Goal: Information Seeking & Learning: Learn about a topic

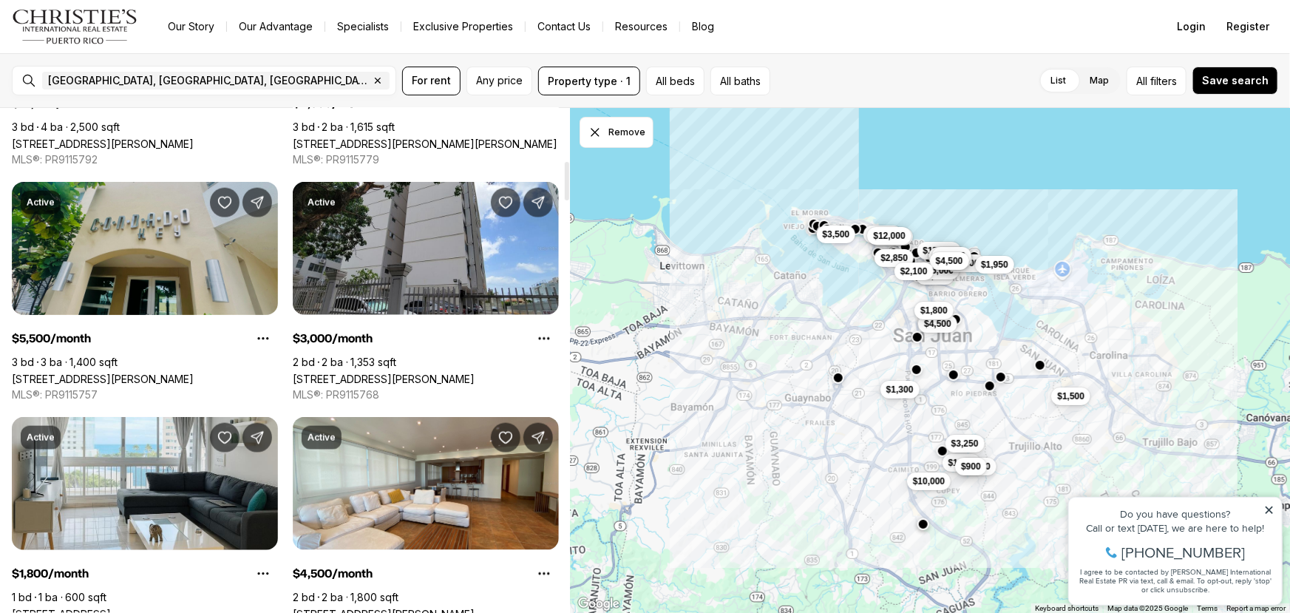
scroll to position [694, 0]
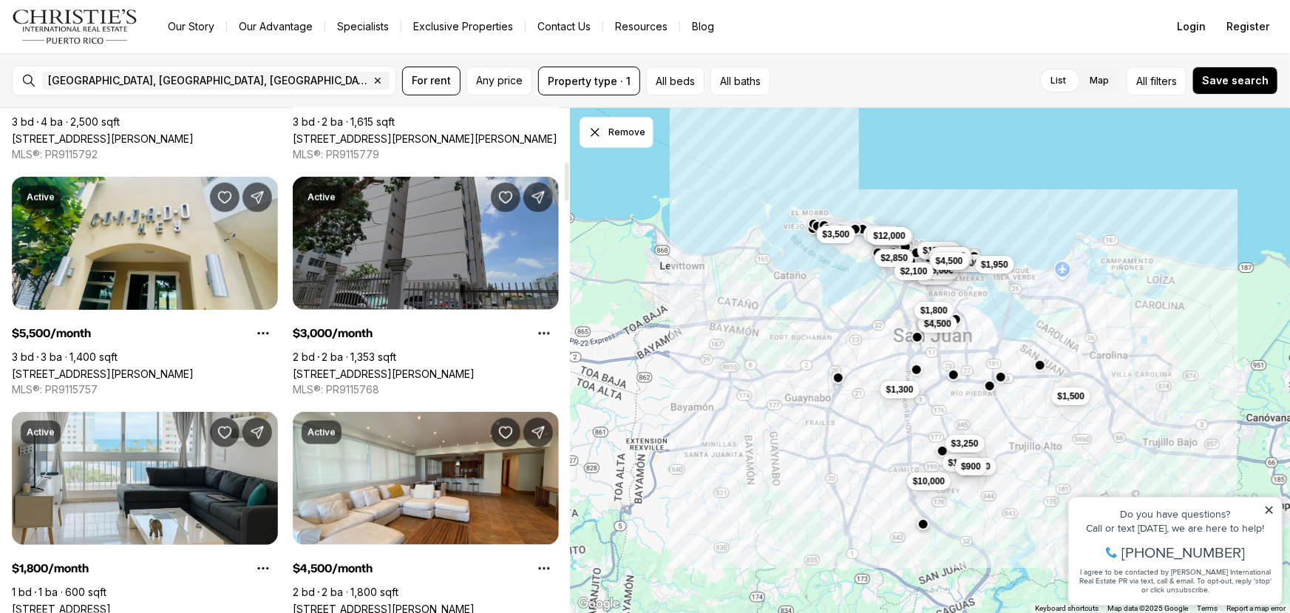
click at [341, 367] on link "[STREET_ADDRESS][PERSON_NAME]" at bounding box center [384, 373] width 182 height 13
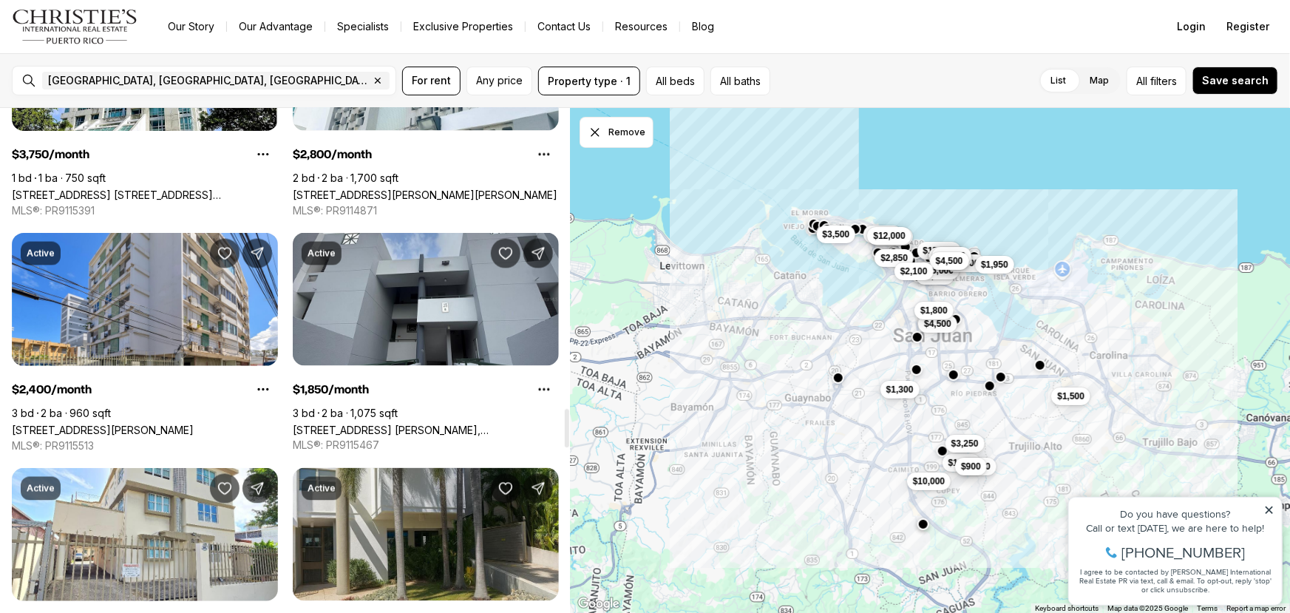
scroll to position [4006, 0]
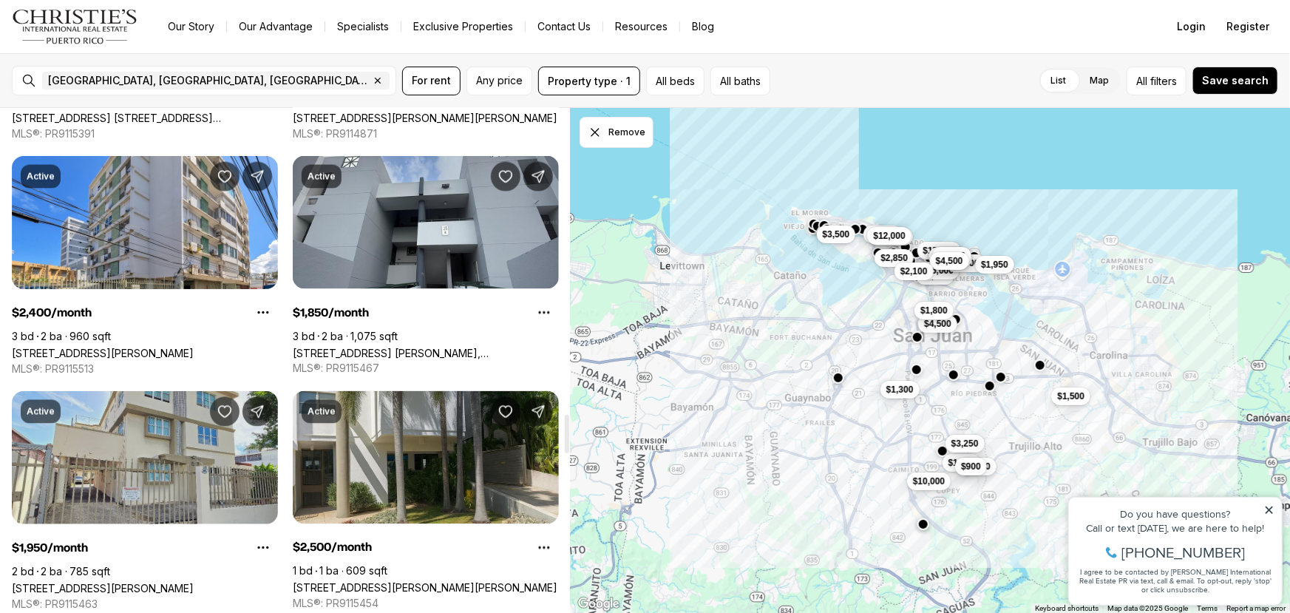
click at [132, 582] on link "Doncella PLAZA #2, SAN JUAN PR, 00901" at bounding box center [103, 588] width 182 height 13
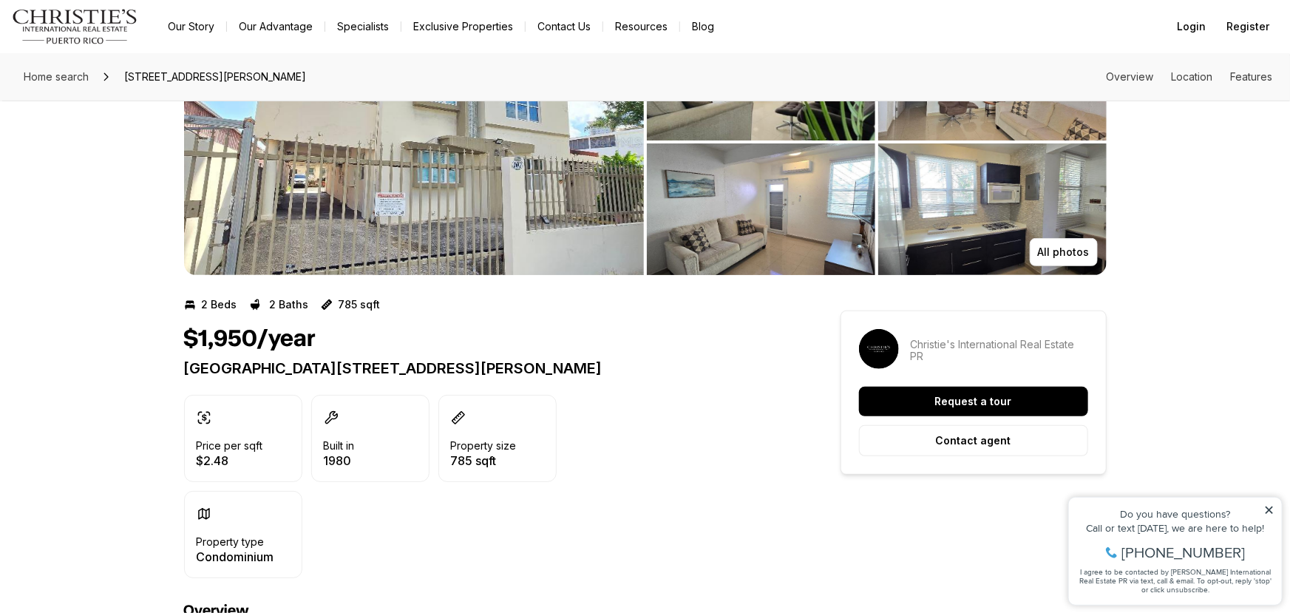
scroll to position [112, 0]
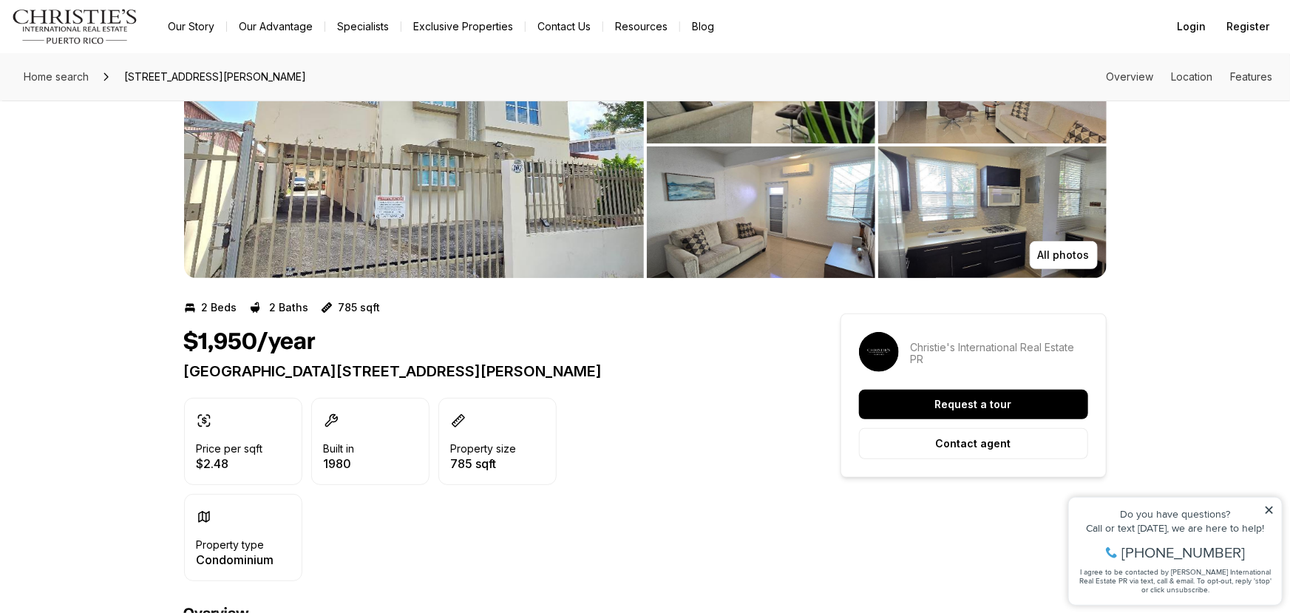
click at [287, 156] on img "View image gallery" at bounding box center [414, 145] width 460 height 266
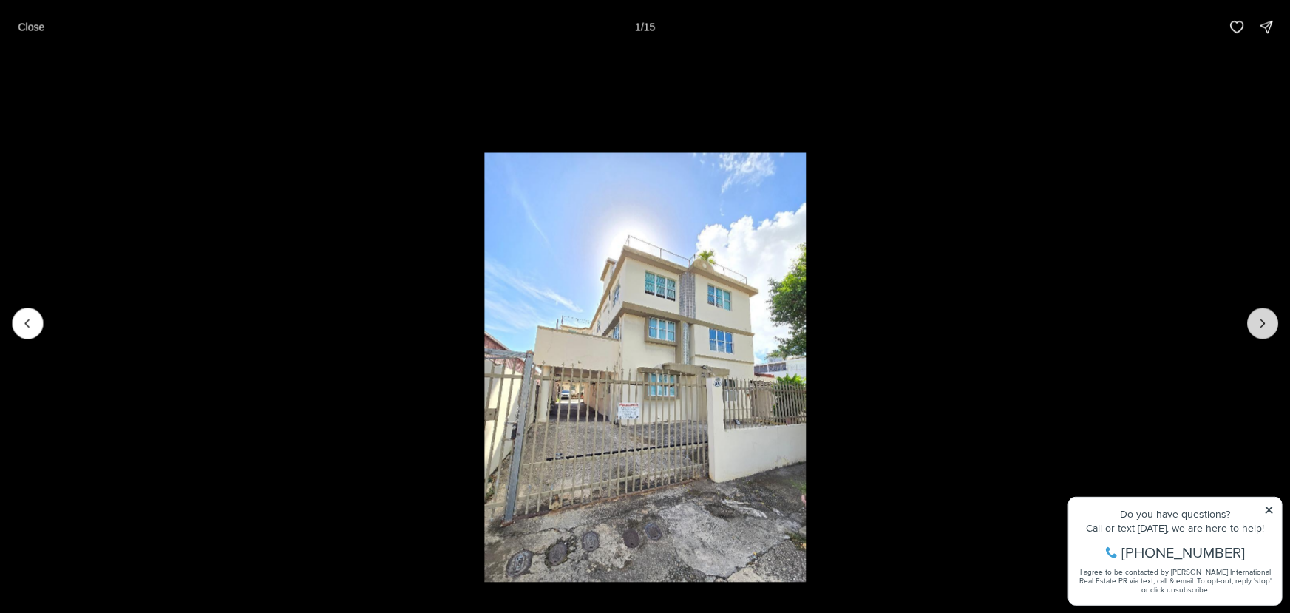
click at [1261, 323] on icon "Next slide" at bounding box center [1262, 323] width 15 height 15
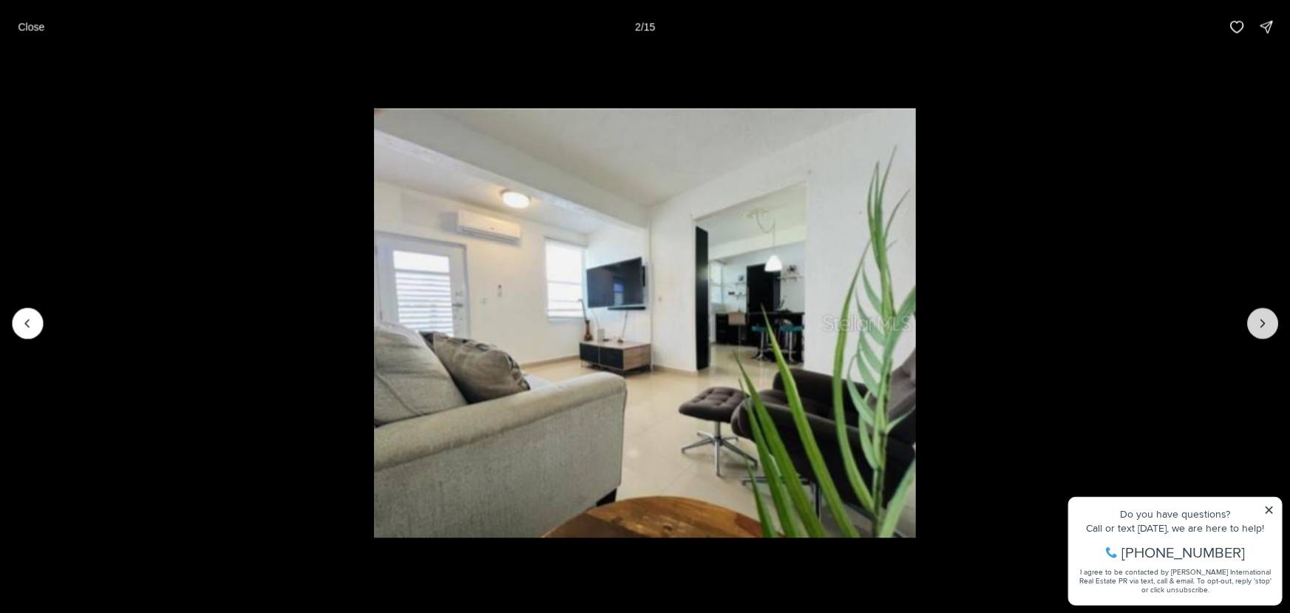
click at [1261, 323] on icon "Next slide" at bounding box center [1262, 323] width 15 height 15
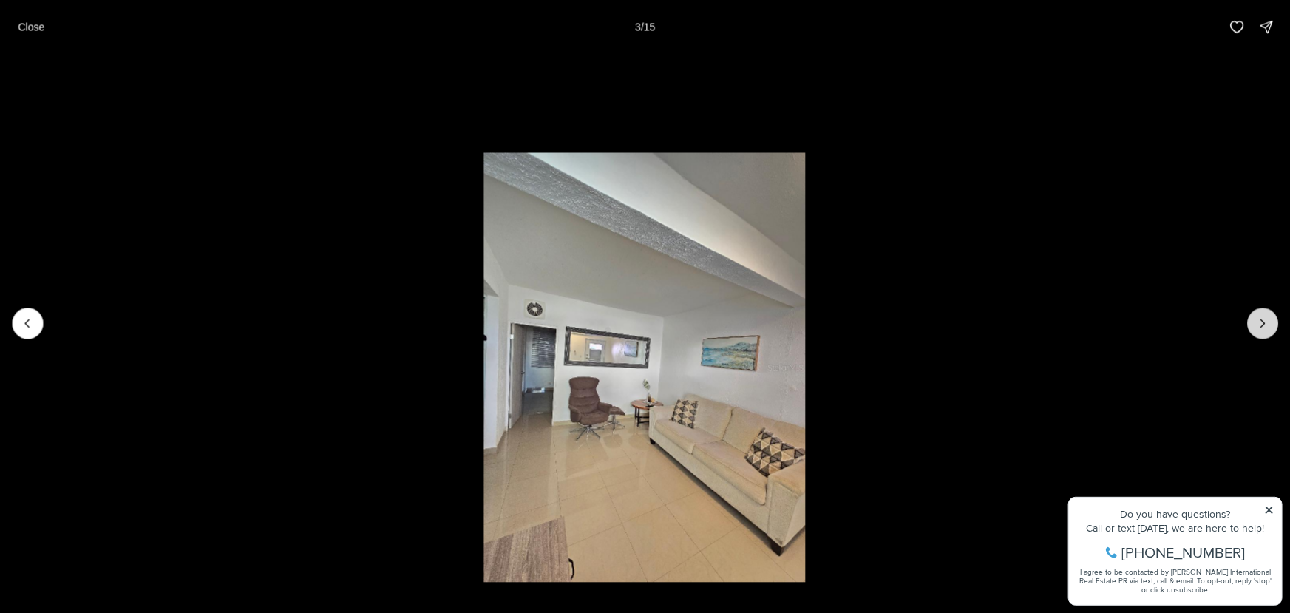
click at [1261, 323] on icon "Next slide" at bounding box center [1262, 323] width 15 height 15
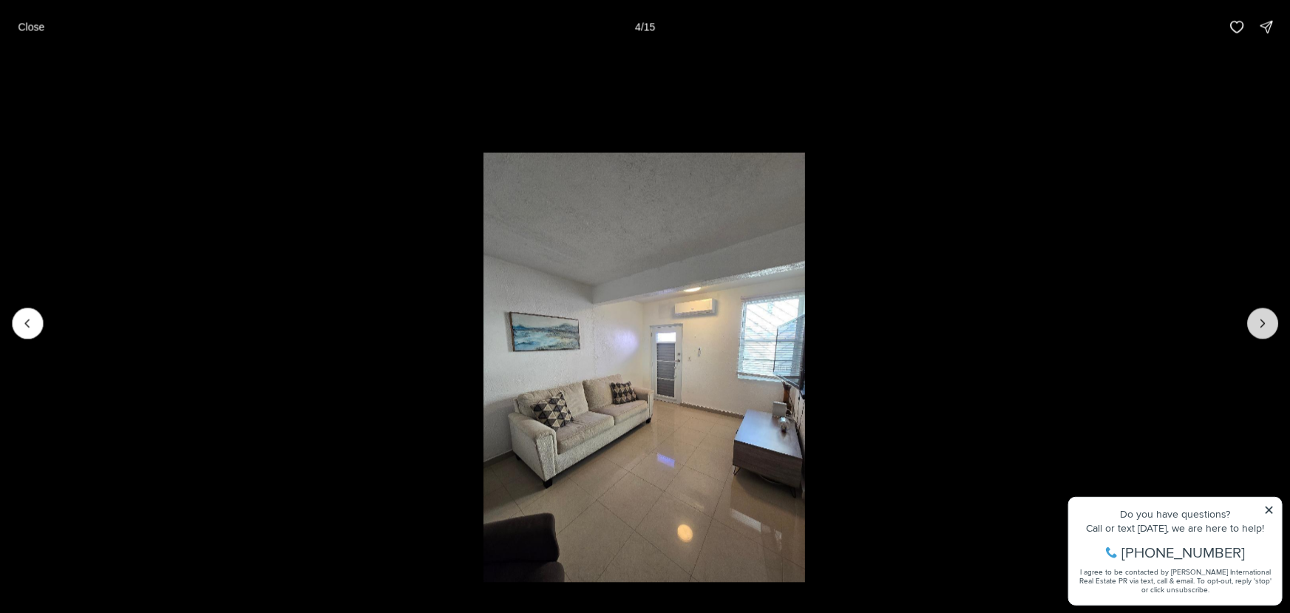
click at [1261, 323] on icon "Next slide" at bounding box center [1262, 323] width 15 height 15
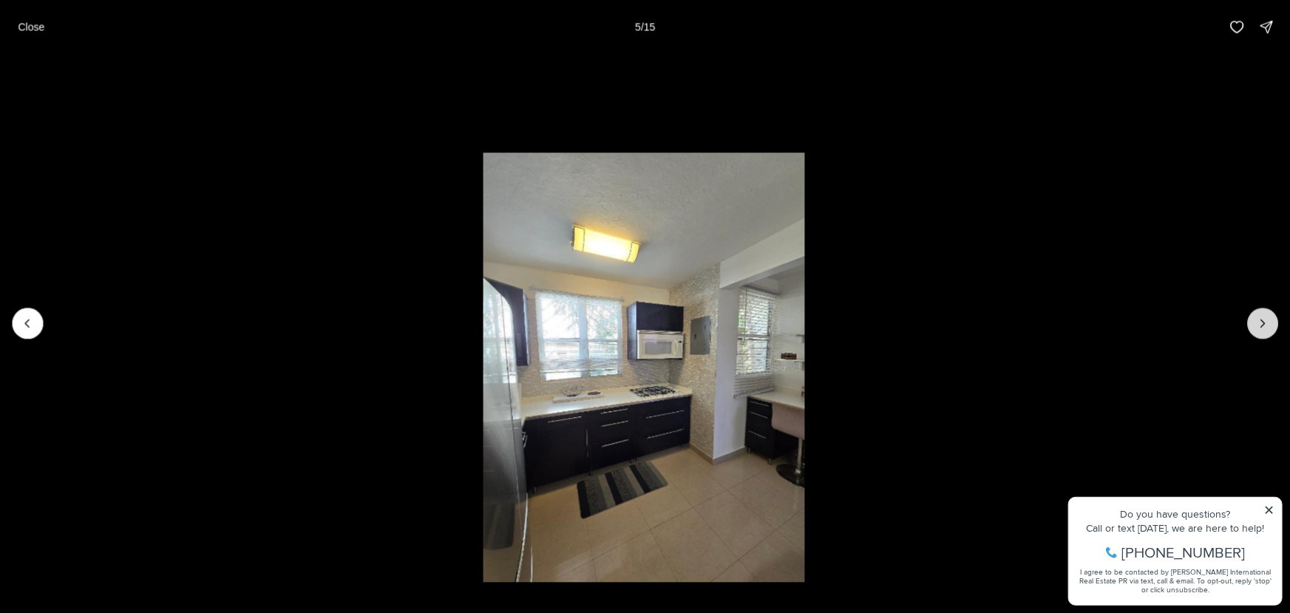
click at [1261, 323] on icon "Next slide" at bounding box center [1262, 323] width 15 height 15
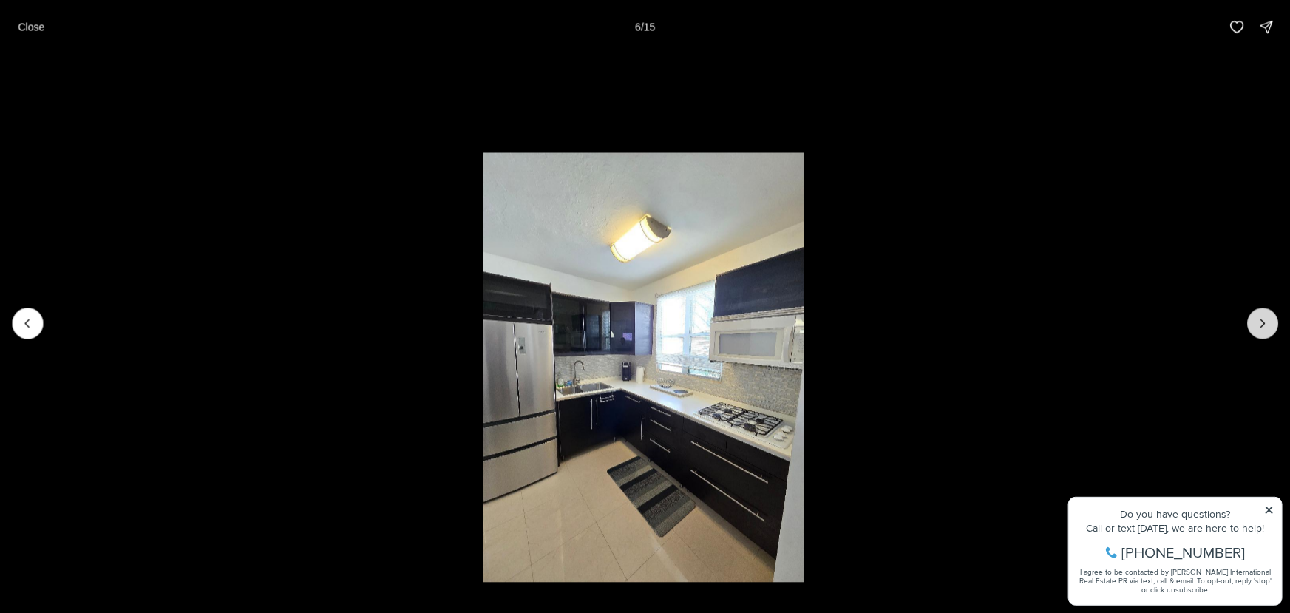
click at [1261, 323] on icon "Next slide" at bounding box center [1262, 323] width 15 height 15
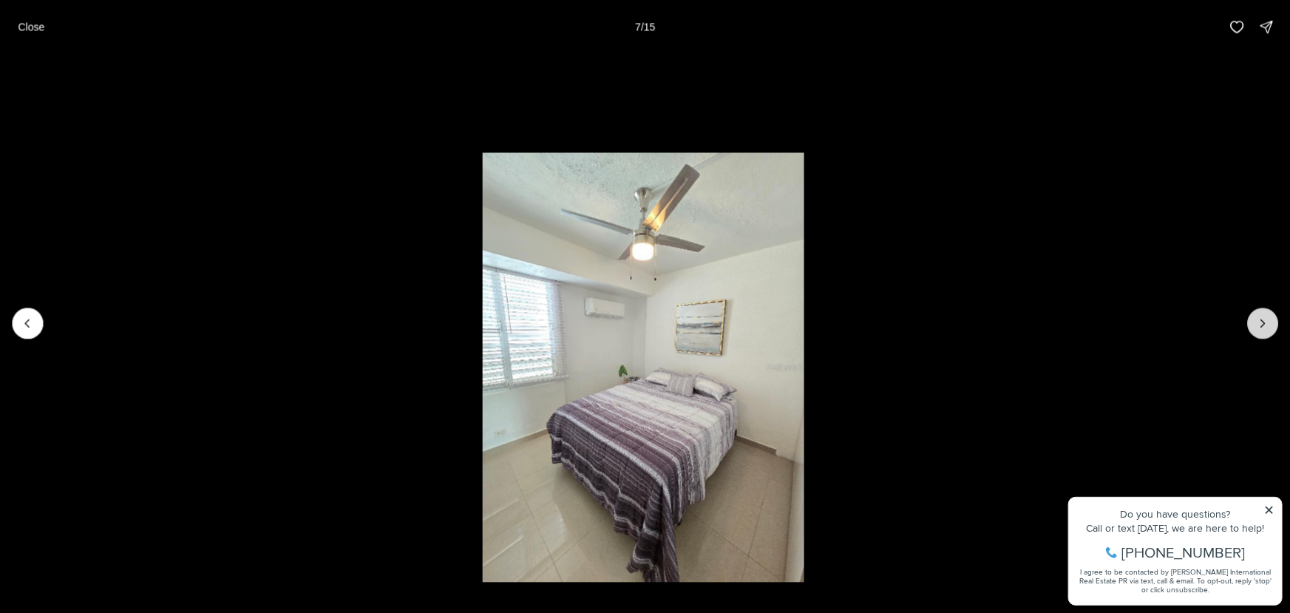
click at [1261, 323] on icon "Next slide" at bounding box center [1262, 323] width 15 height 15
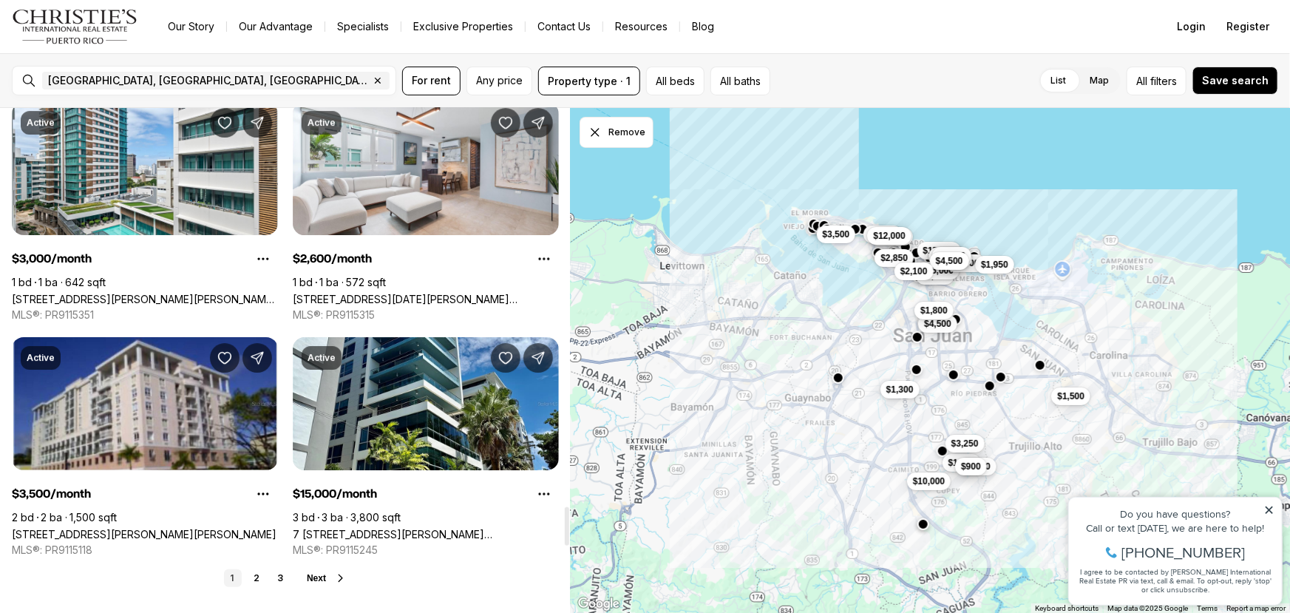
scroll to position [5209, 0]
